Goal: Check status: Check status

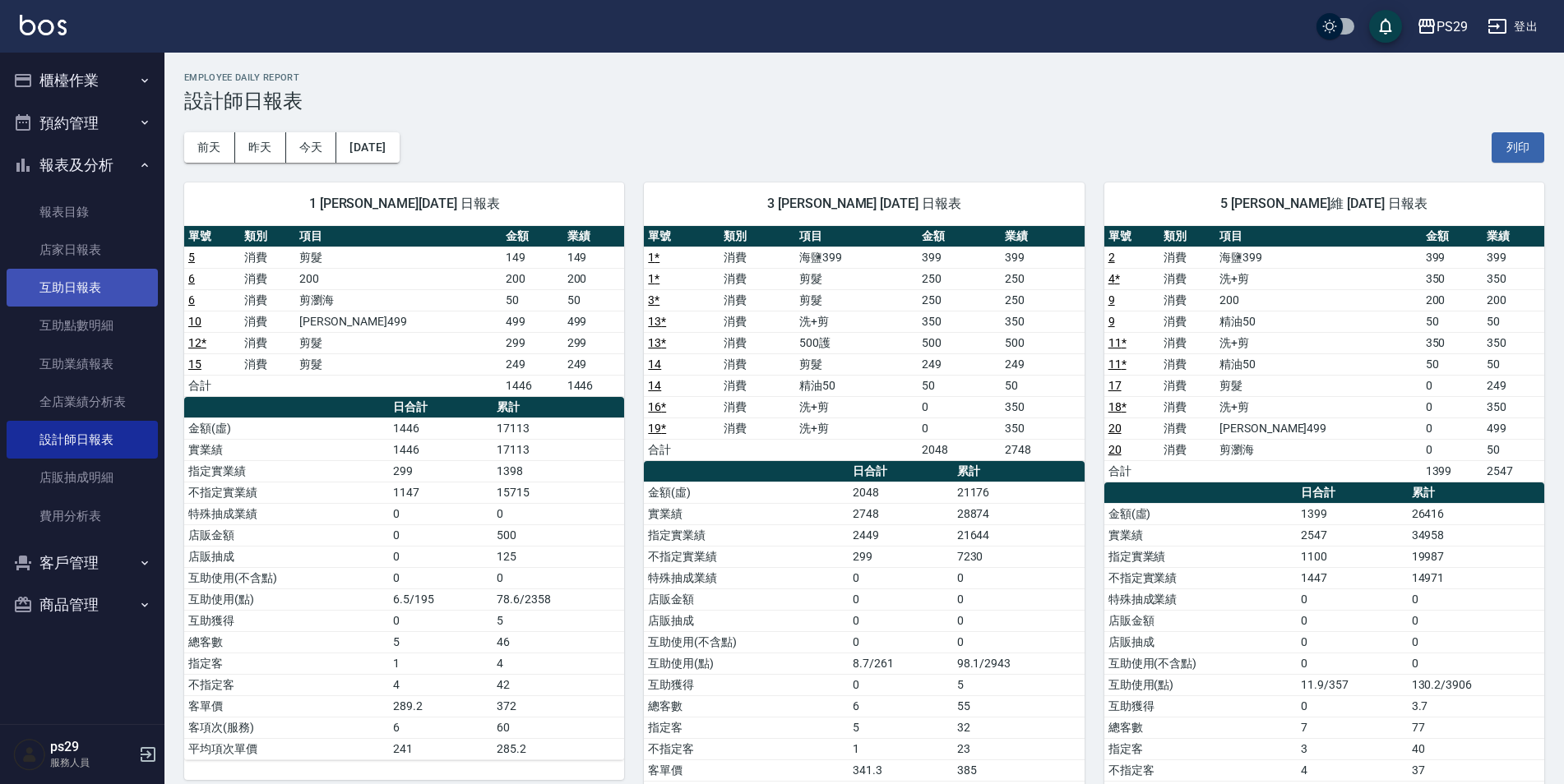
click at [89, 283] on link "互助日報表" at bounding box center [82, 288] width 152 height 38
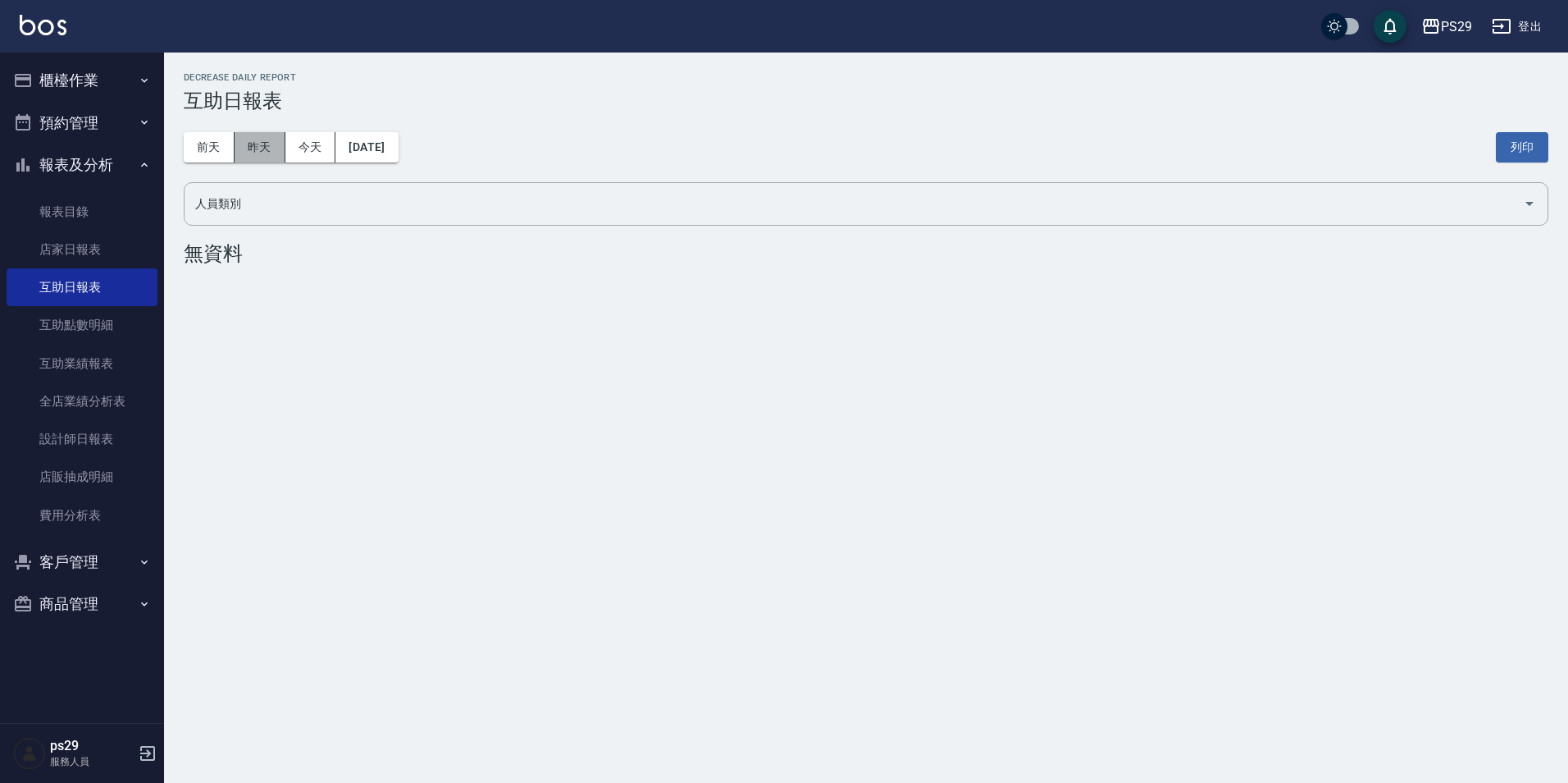
click at [284, 151] on button "昨天" at bounding box center [260, 148] width 51 height 30
click at [274, 146] on button "昨天" at bounding box center [260, 148] width 51 height 30
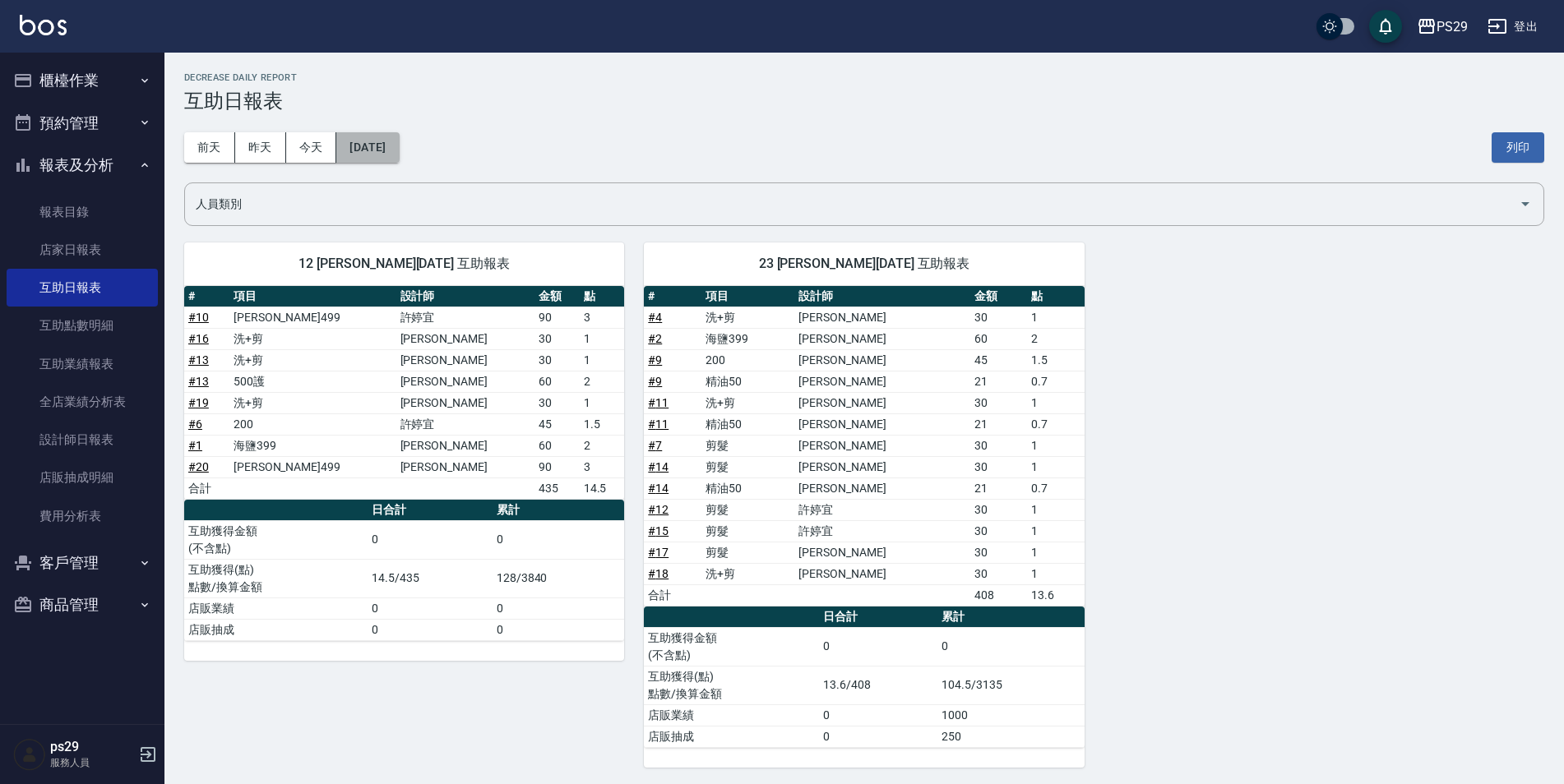
click at [366, 143] on button "[DATE]" at bounding box center [368, 148] width 63 height 30
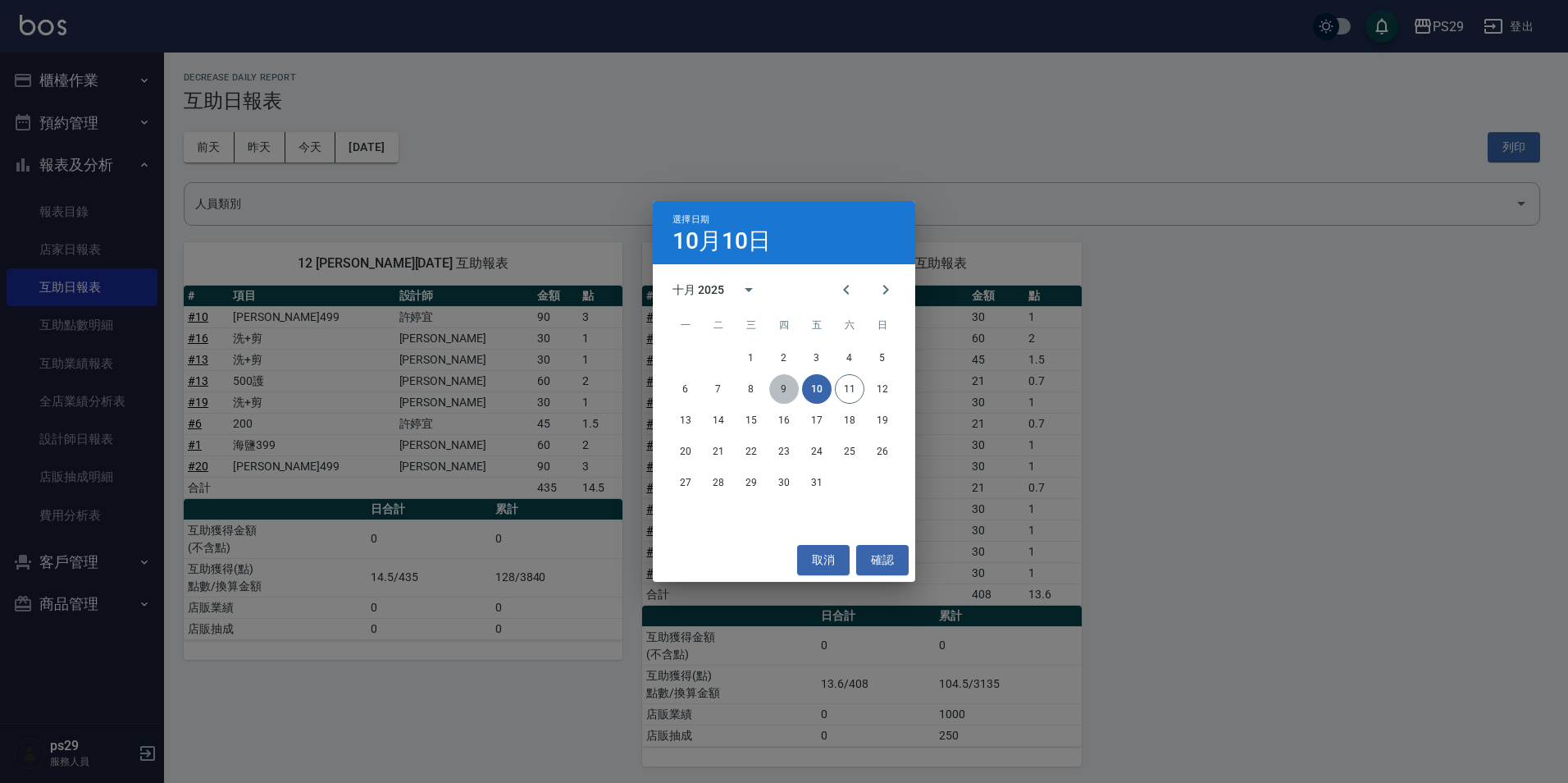
click at [779, 377] on button "9" at bounding box center [784, 389] width 29 height 29
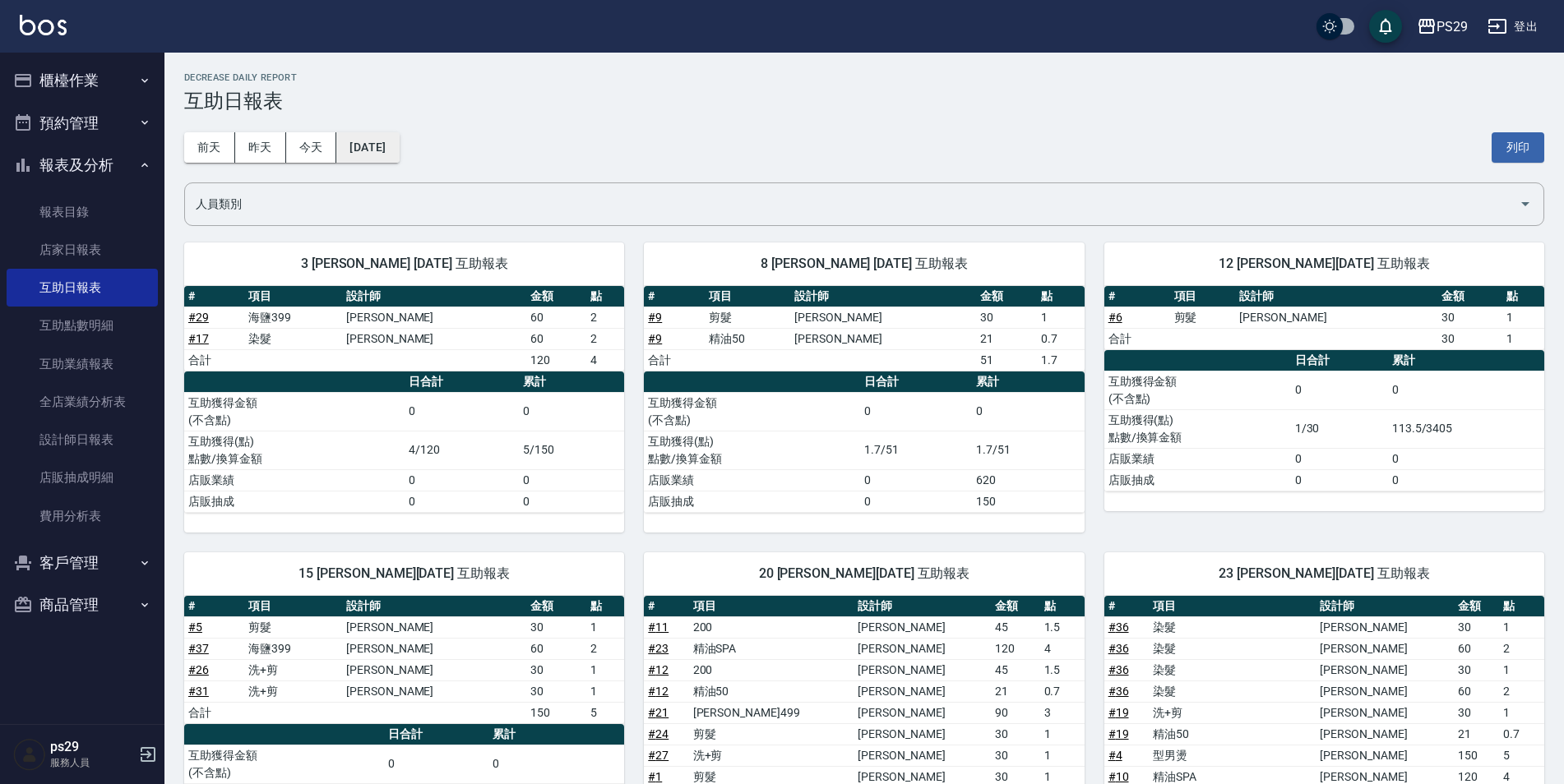
click at [388, 137] on button "[DATE]" at bounding box center [368, 148] width 63 height 30
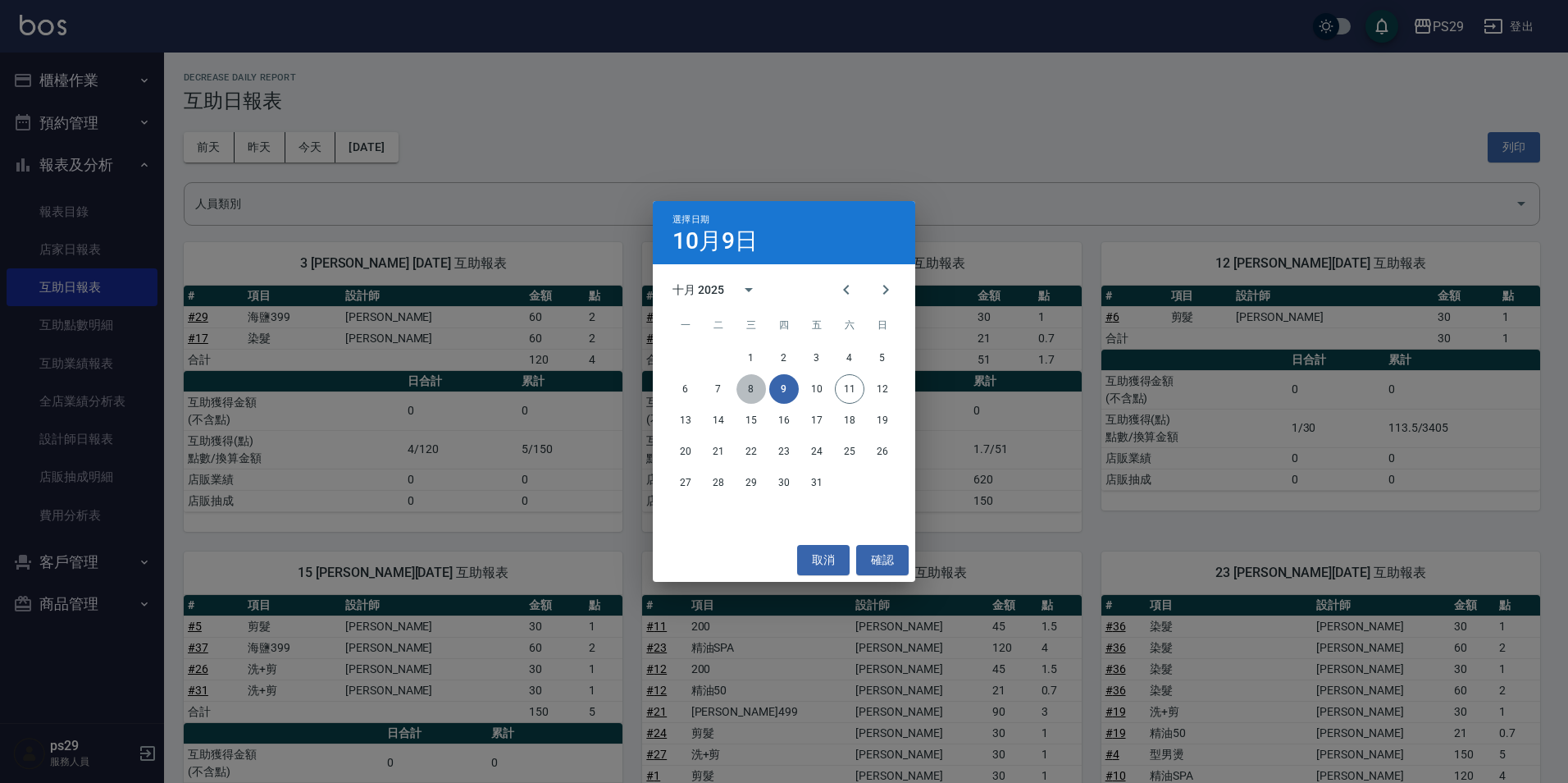
click at [746, 382] on button "8" at bounding box center [750, 389] width 29 height 29
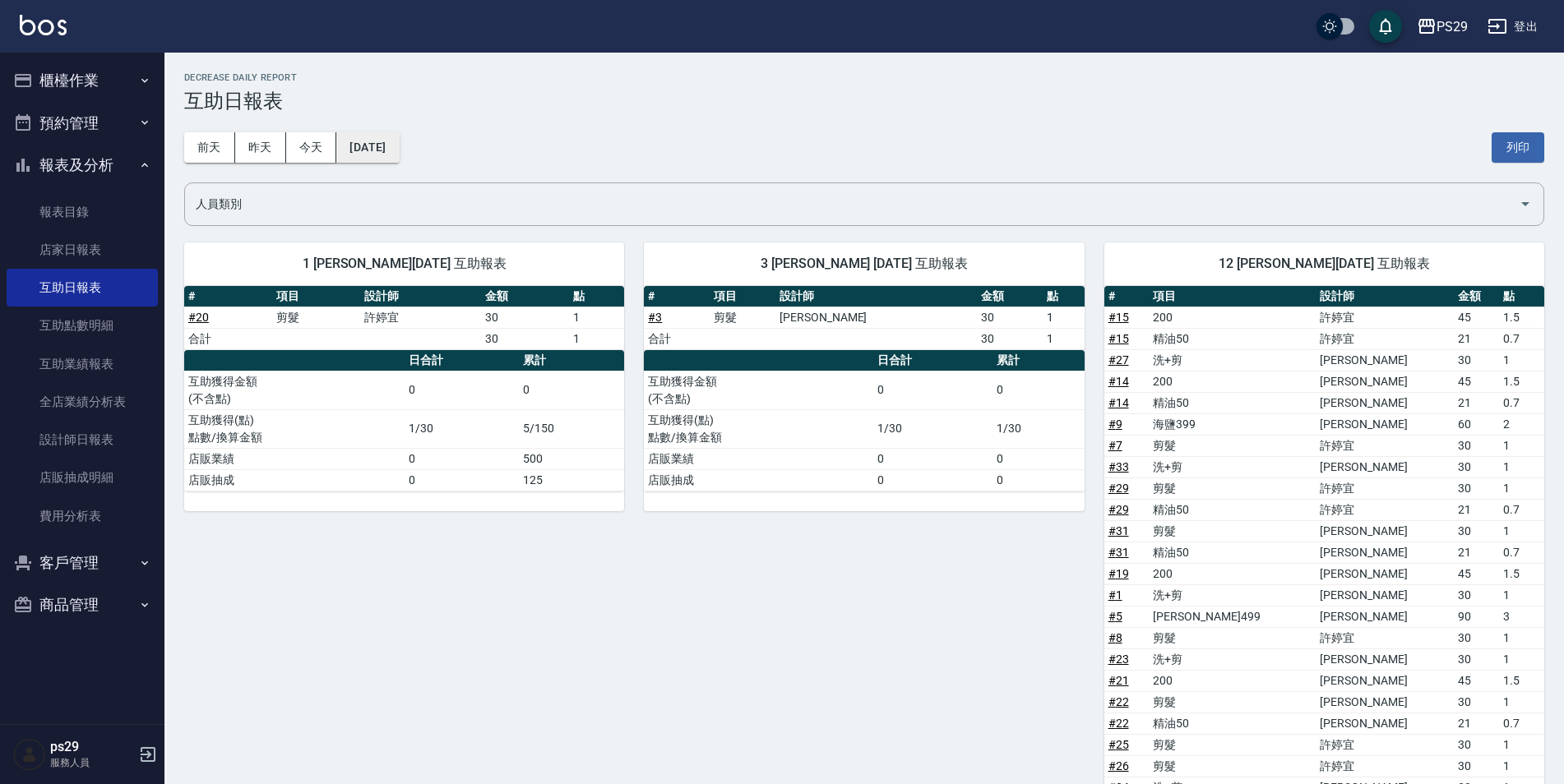
click at [399, 150] on button "[DATE]" at bounding box center [368, 148] width 63 height 30
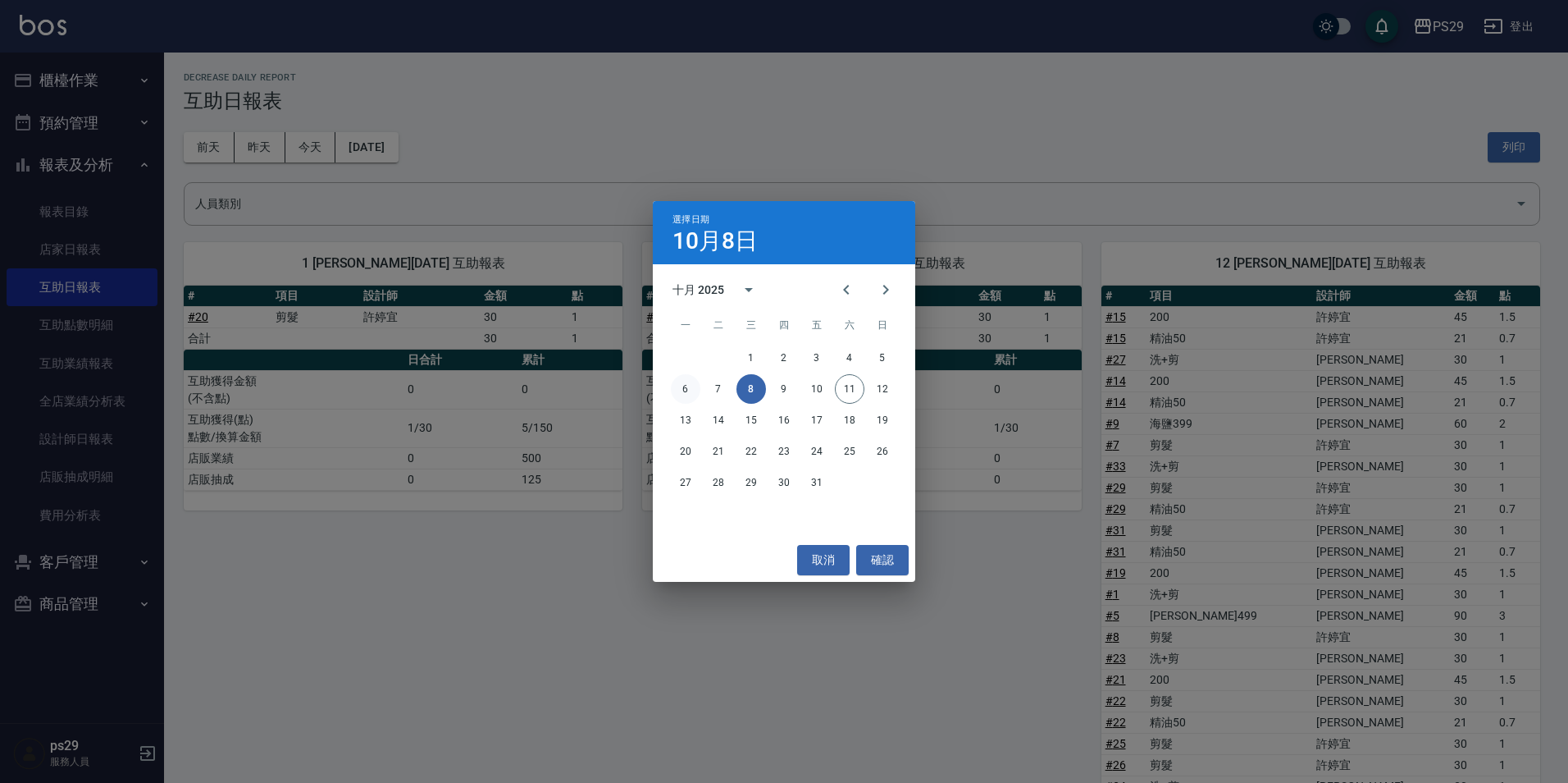
click at [689, 394] on button "6" at bounding box center [685, 389] width 29 height 29
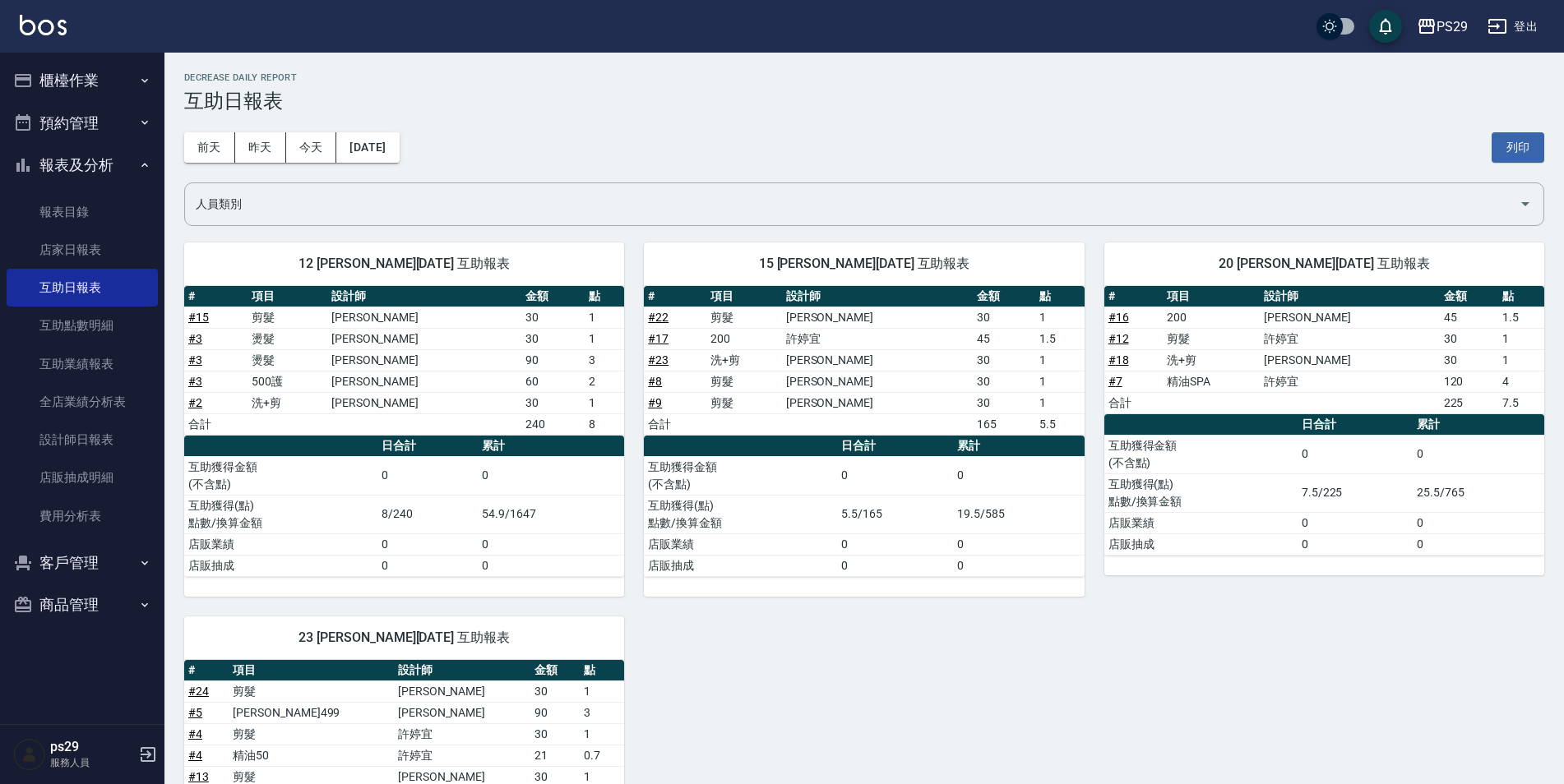
click at [385, 128] on div "[DATE] [DATE] [DATE] [DATE] 列印" at bounding box center [863, 148] width 1359 height 70
click at [374, 146] on button "[DATE]" at bounding box center [368, 148] width 63 height 30
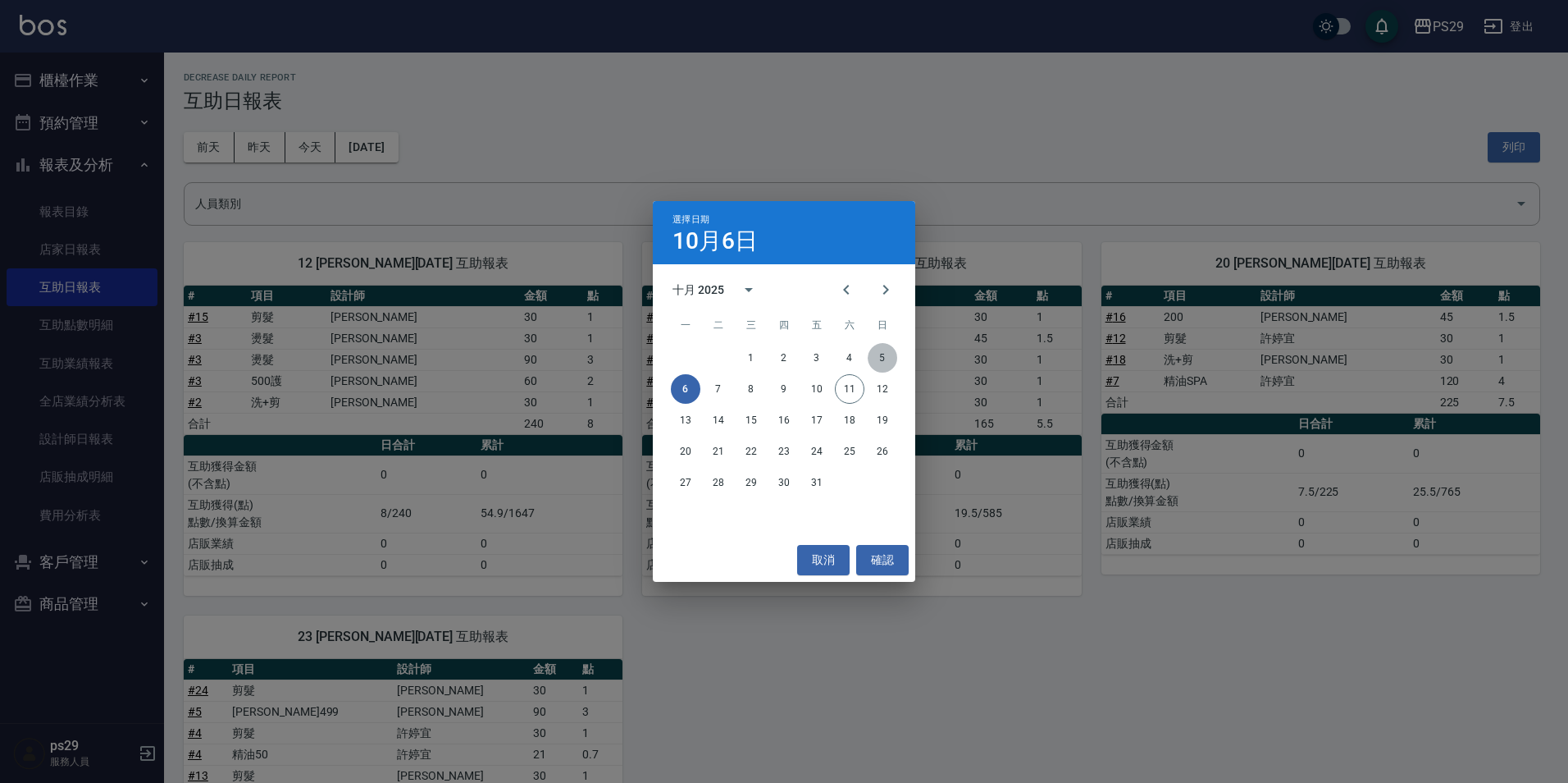
click at [884, 357] on button "5" at bounding box center [882, 357] width 29 height 29
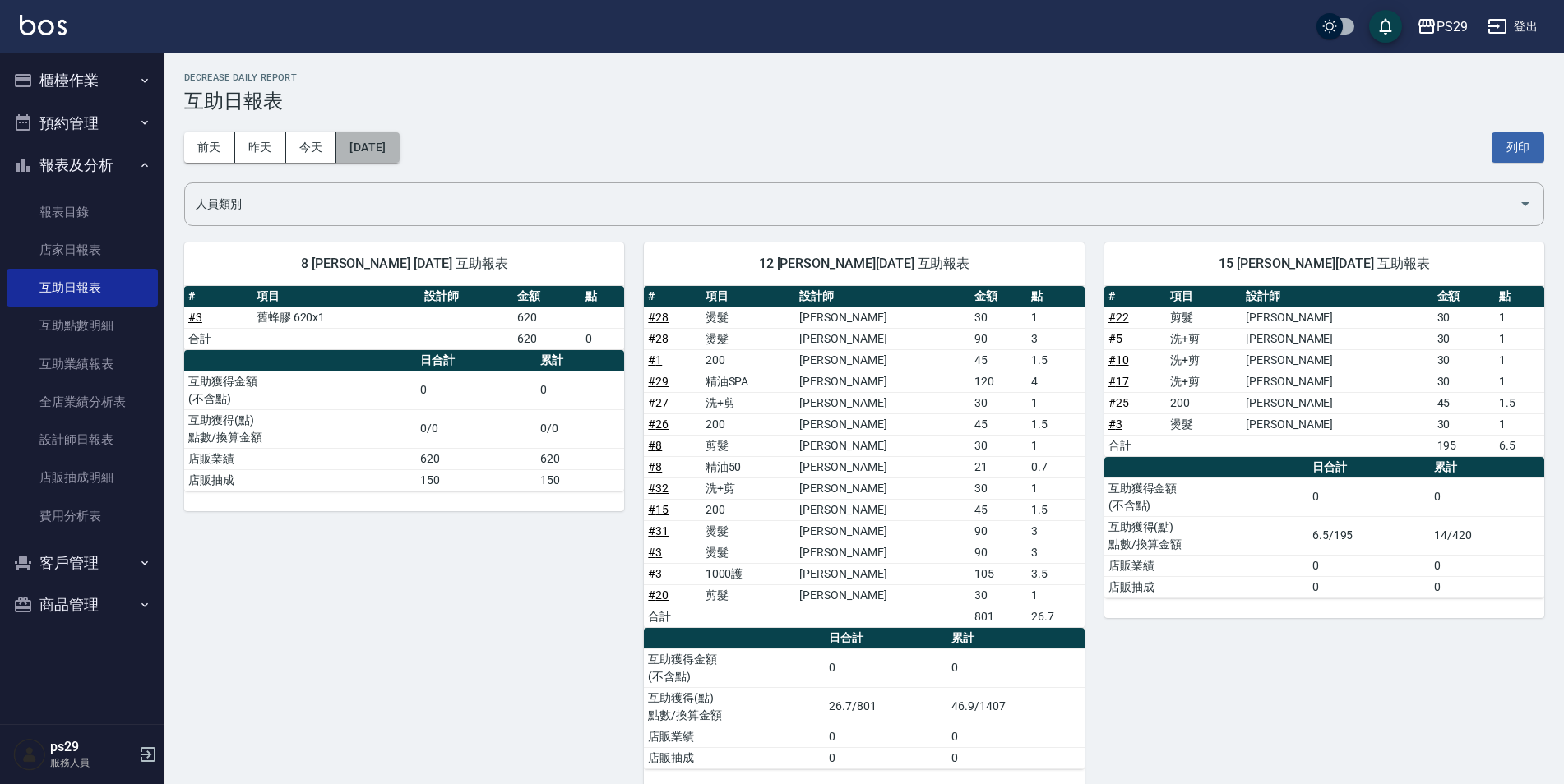
click at [399, 157] on button "[DATE]" at bounding box center [368, 148] width 63 height 30
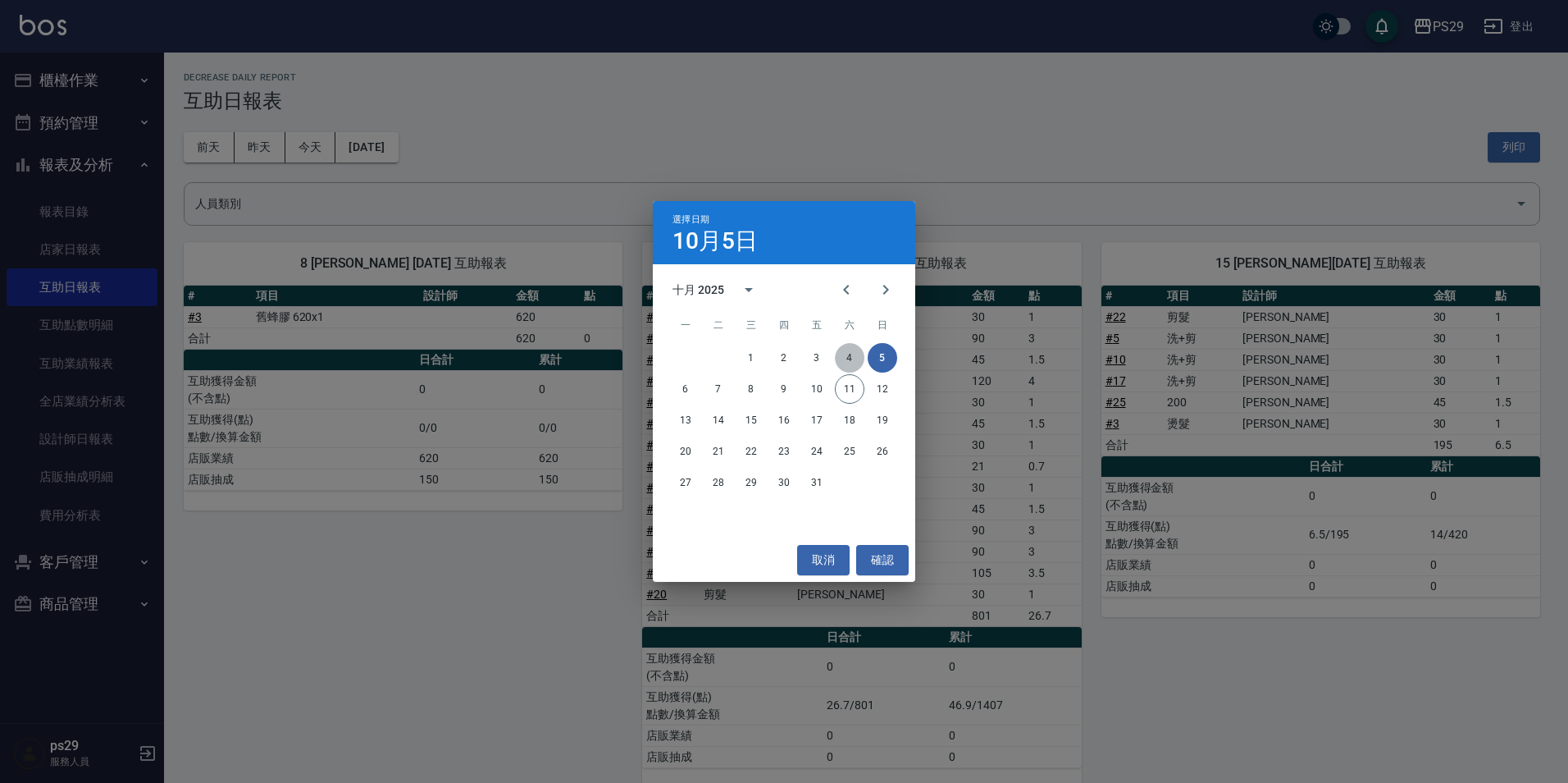
click at [856, 360] on button "4" at bounding box center [849, 357] width 29 height 29
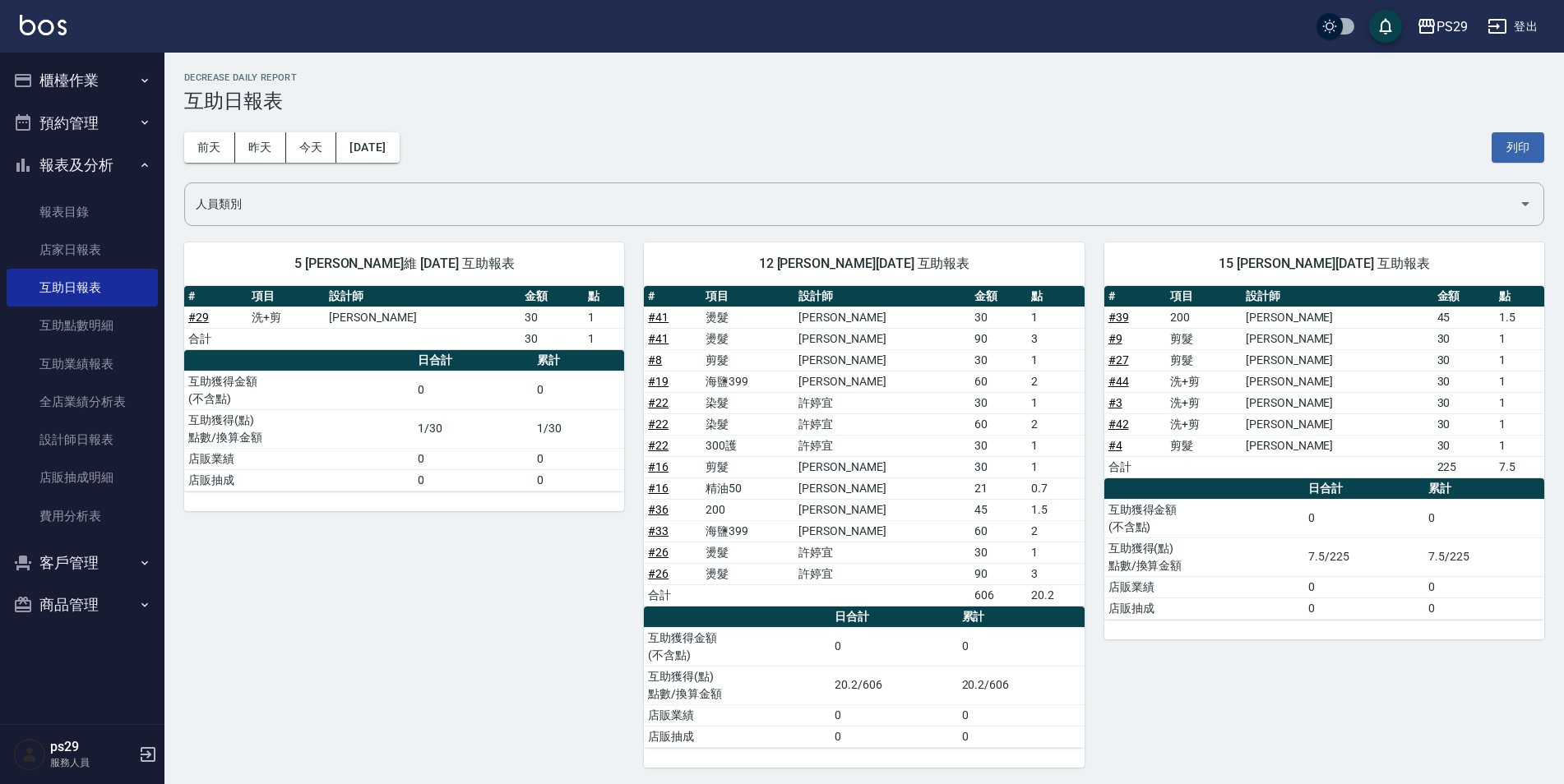
click at [358, 164] on div "[DATE] [DATE] [DATE] [DATE] 列印" at bounding box center [863, 148] width 1359 height 70
click at [360, 158] on button "[DATE]" at bounding box center [368, 148] width 63 height 30
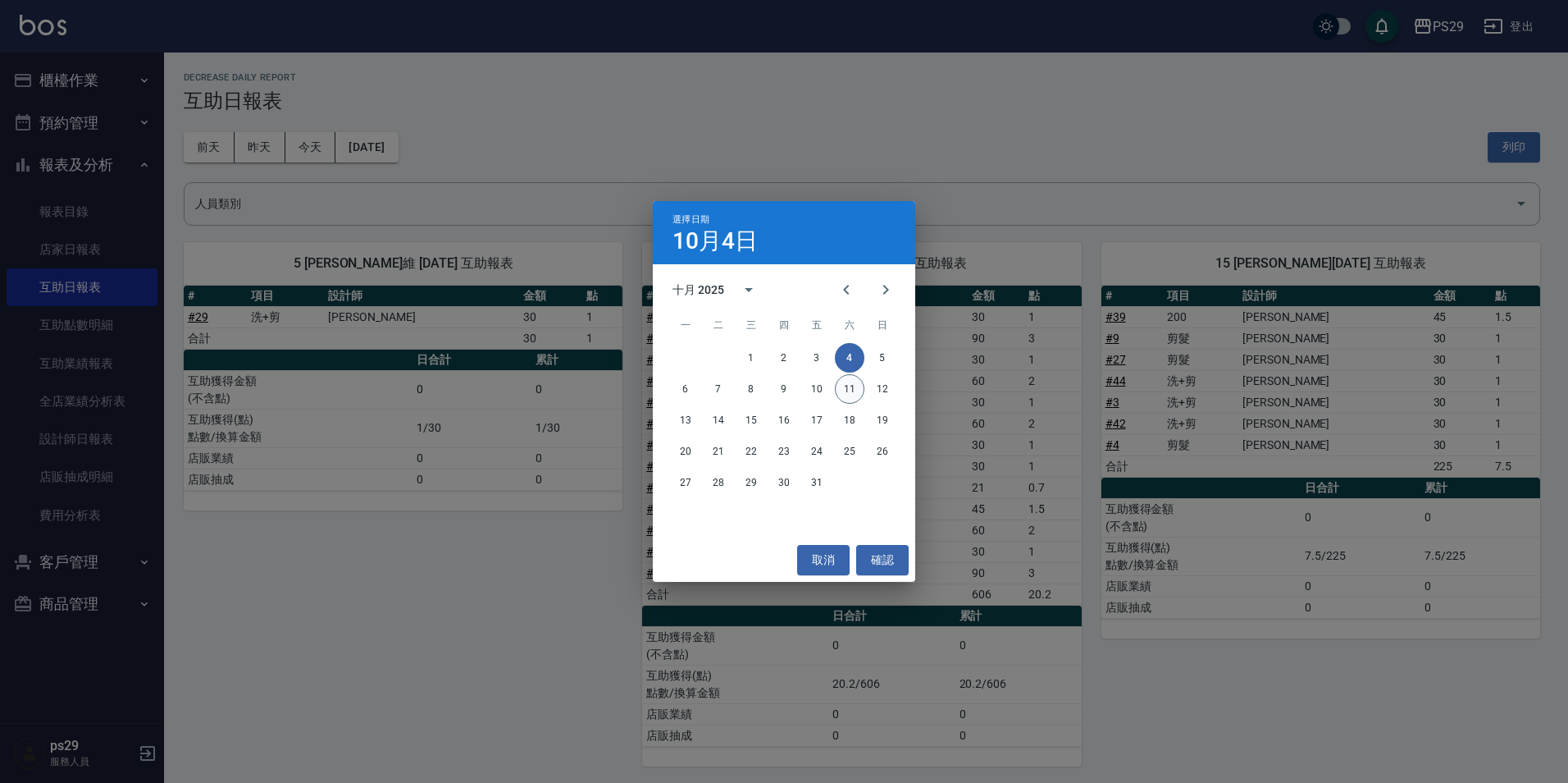
click at [837, 383] on button "11" at bounding box center [849, 389] width 29 height 29
